Goal: Task Accomplishment & Management: Manage account settings

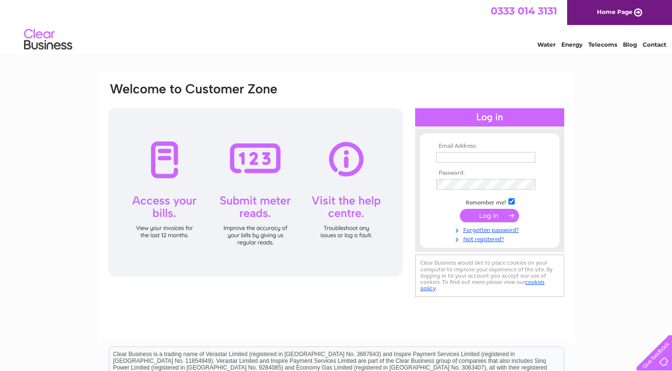
type input "iain@speysidesupplies.com"
click at [486, 218] on input "submit" at bounding box center [489, 215] width 59 height 13
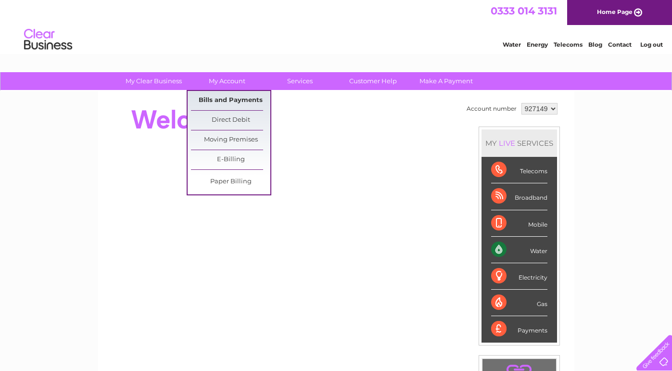
click at [232, 99] on link "Bills and Payments" at bounding box center [230, 100] width 79 height 19
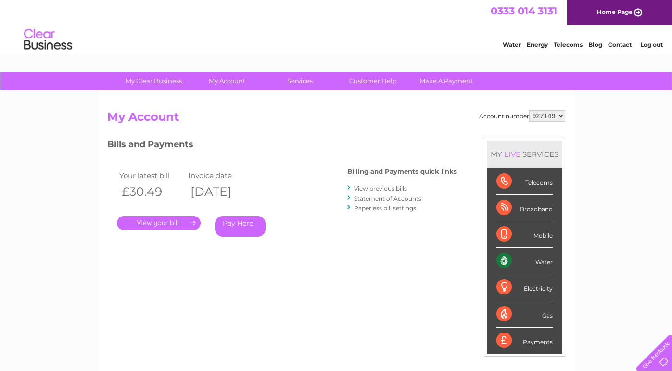
click at [165, 223] on link "." at bounding box center [159, 223] width 84 height 14
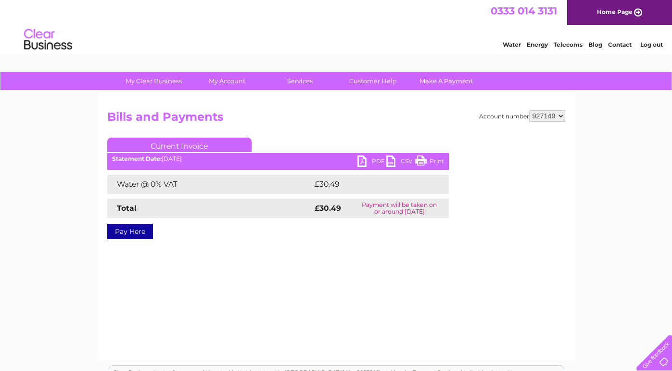
click at [362, 163] on link "PDF" at bounding box center [371, 162] width 29 height 14
